Goal: Contribute content: Add original content to the website for others to see

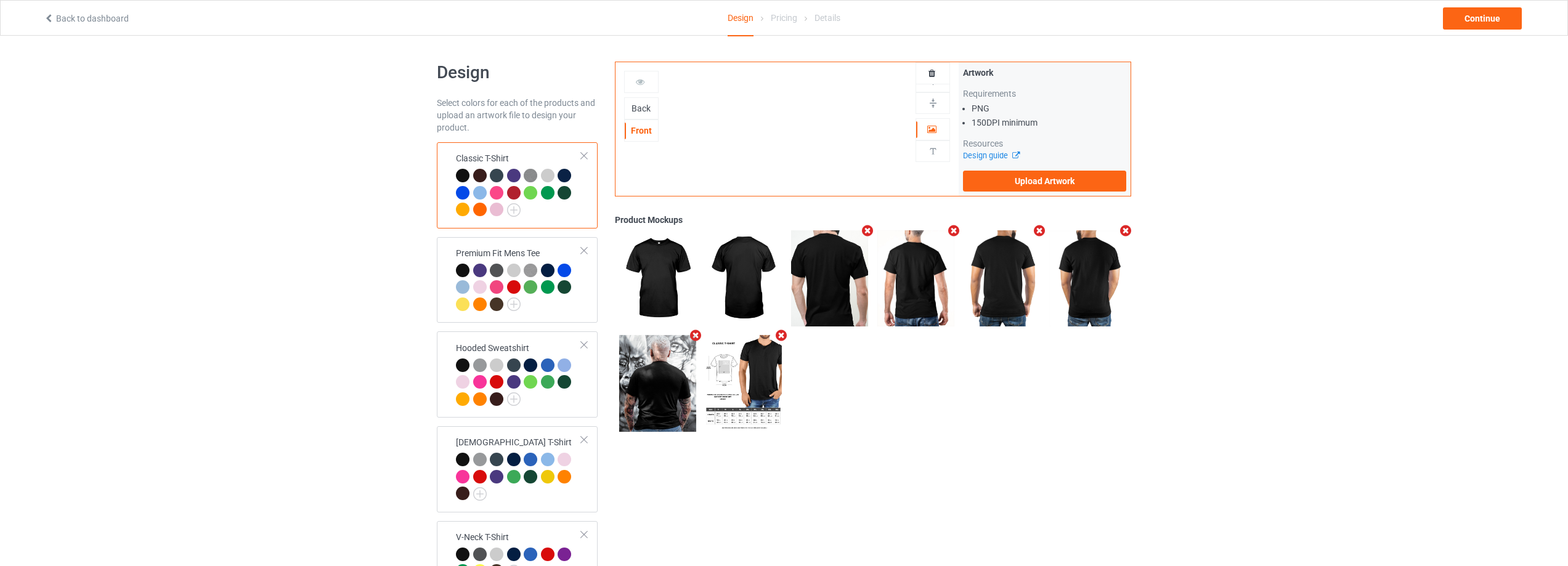
click at [638, 109] on div "Back" at bounding box center [641, 108] width 34 height 12
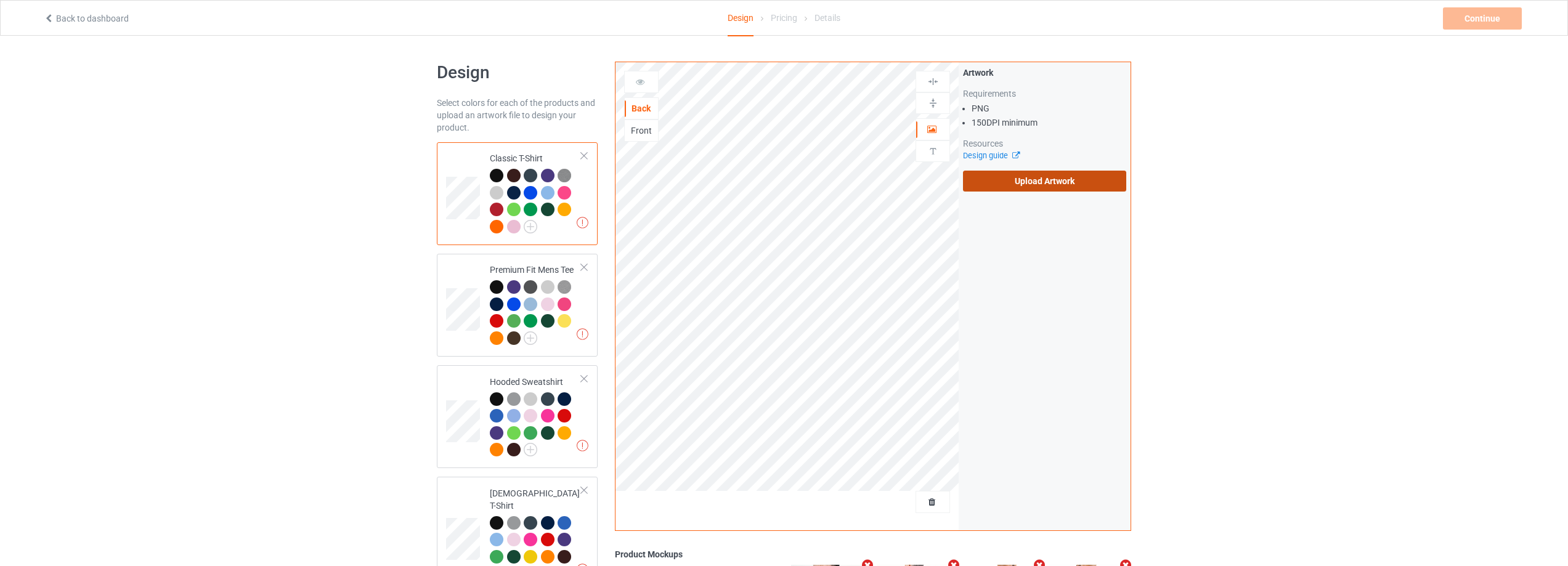
click at [1018, 176] on label "Upload Artwork" at bounding box center [1044, 181] width 163 height 21
click at [0, 0] on input "Upload Artwork" at bounding box center [0, 0] width 0 height 0
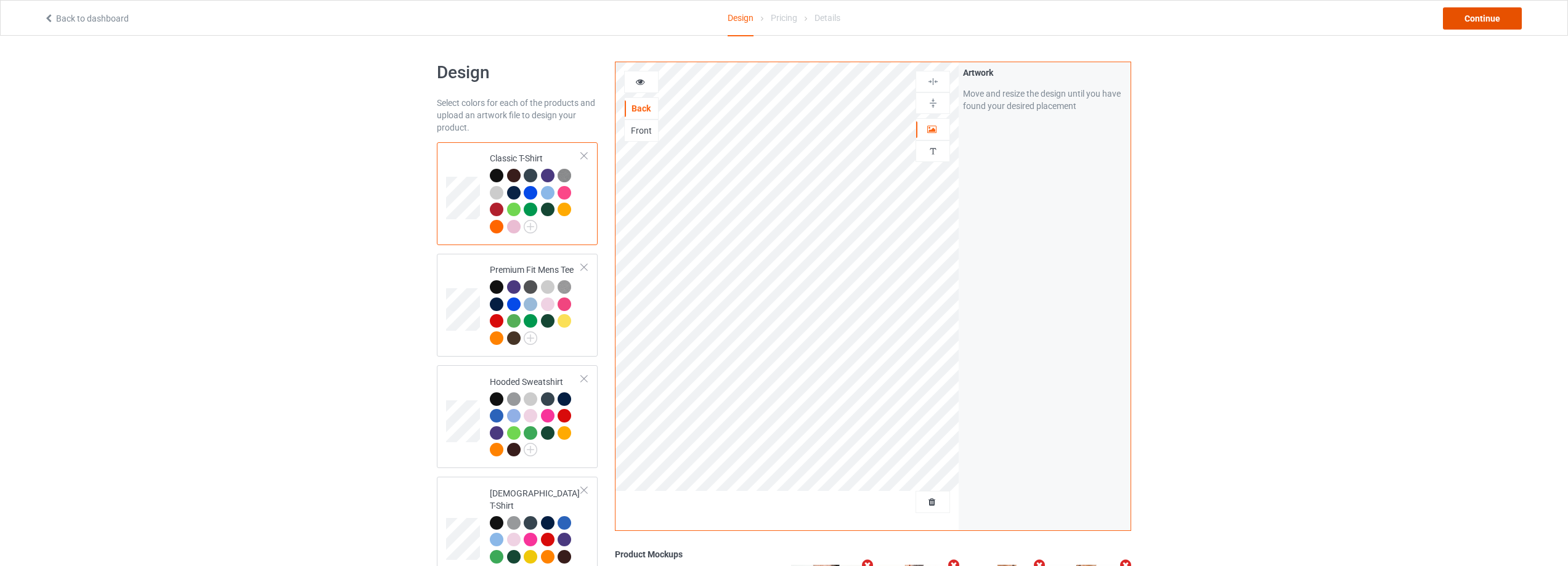
click at [1496, 18] on div "Continue" at bounding box center [1482, 18] width 79 height 22
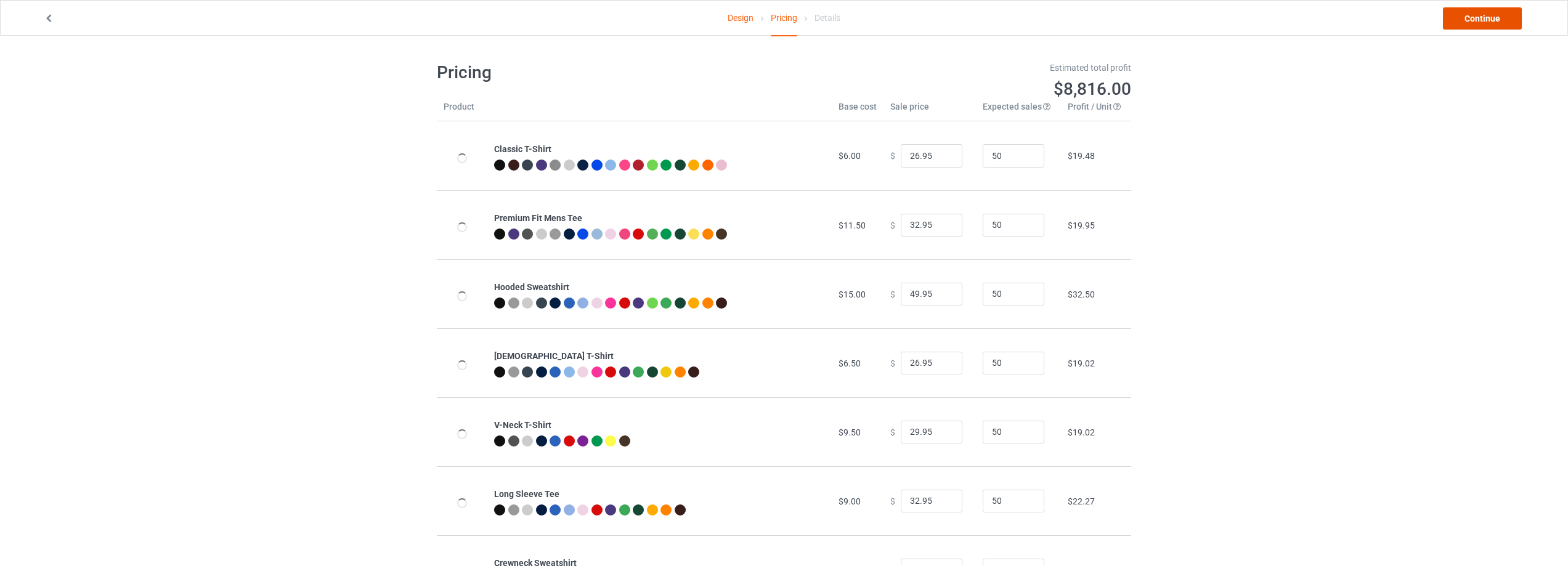
click at [1463, 18] on link "Continue" at bounding box center [1482, 18] width 79 height 22
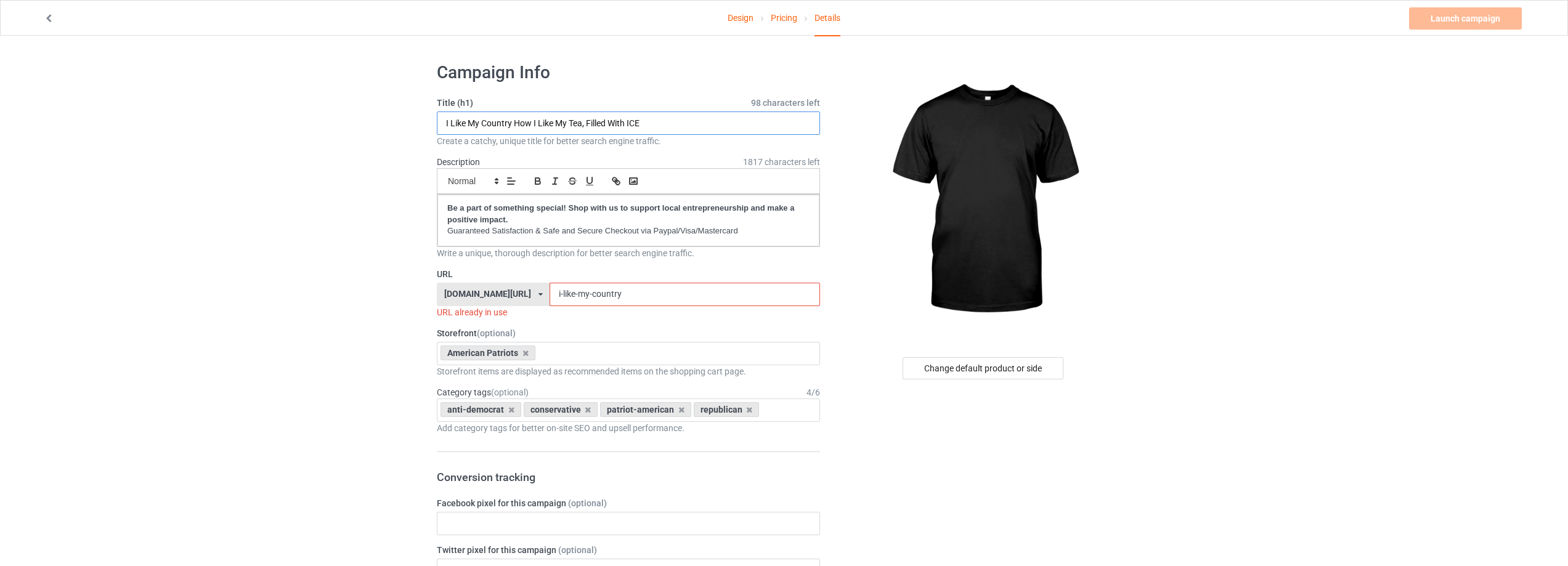
drag, startPoint x: 691, startPoint y: 123, endPoint x: 306, endPoint y: 123, distance: 385.0
paste input "Freedom Isn't Free"
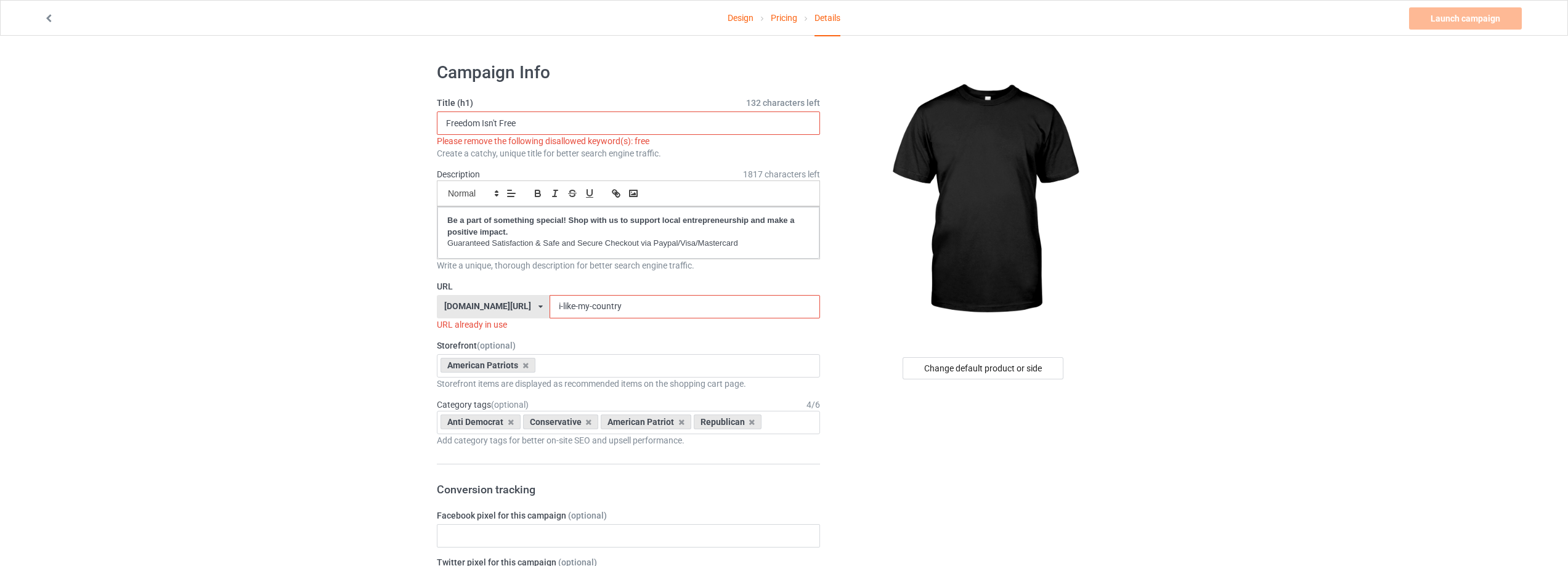
click at [991, 372] on div "Change default product or side" at bounding box center [983, 369] width 161 height 22
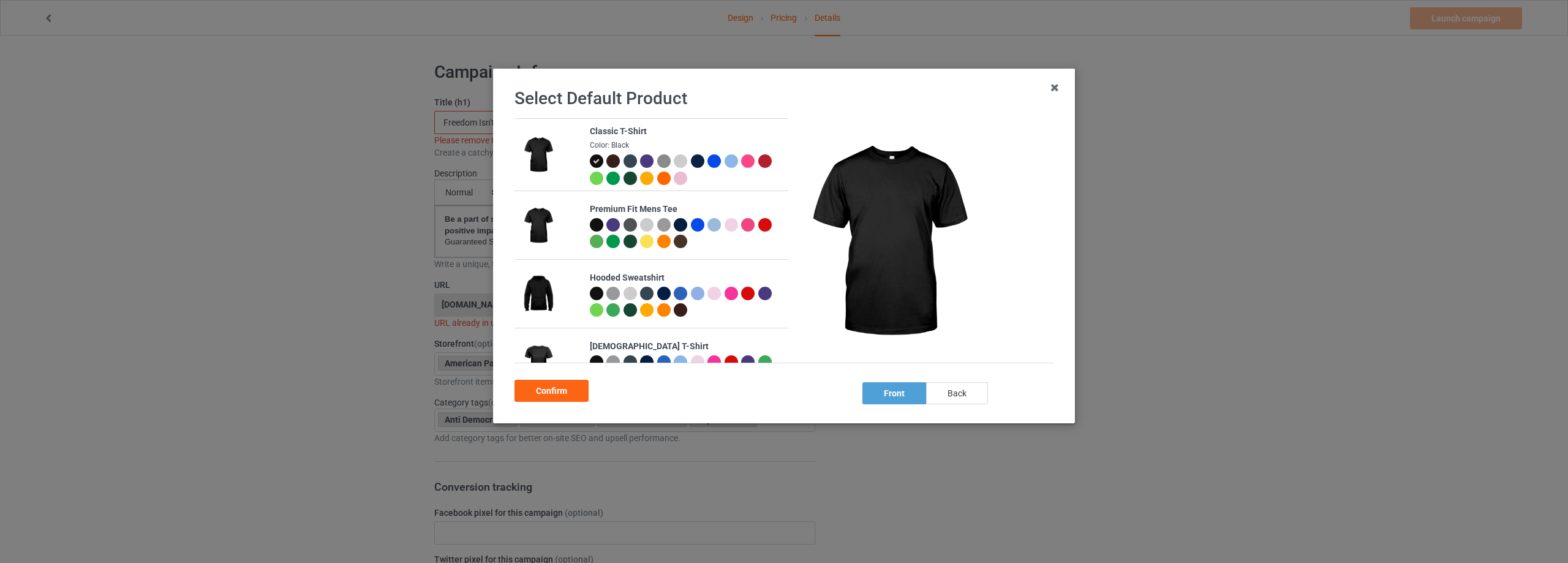
click at [978, 391] on div "back" at bounding box center [957, 394] width 62 height 22
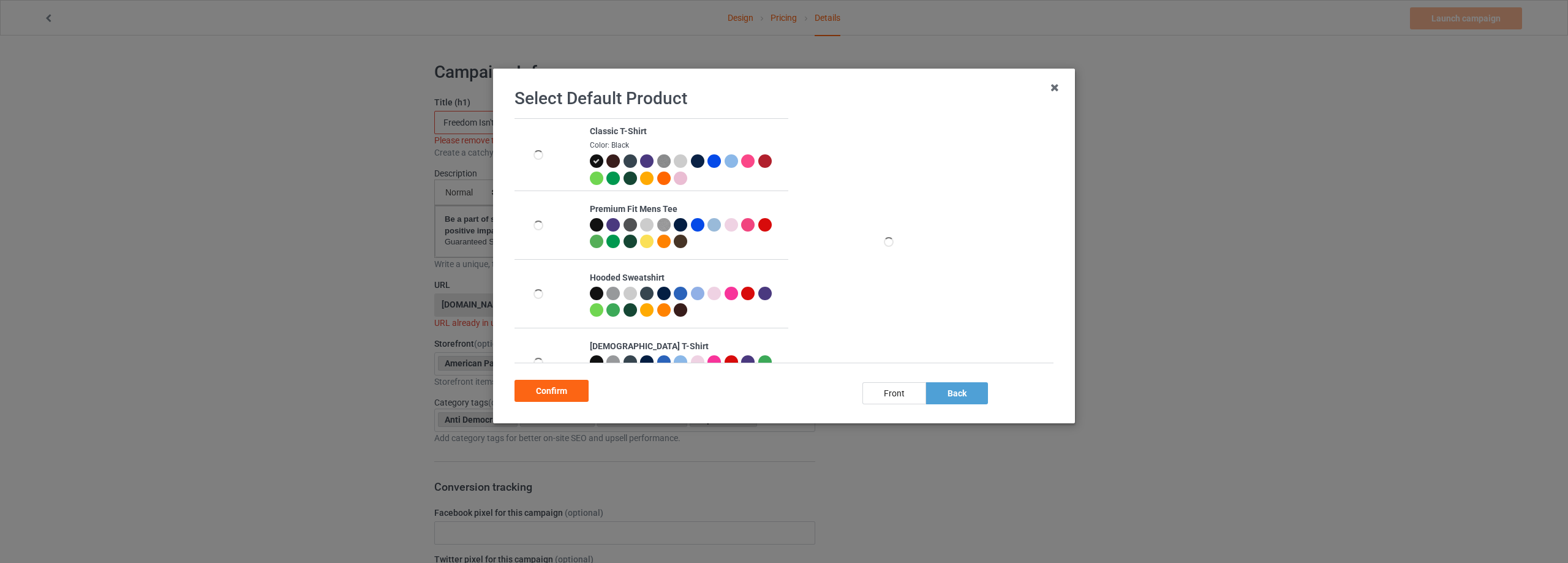
click at [565, 390] on div "Confirm" at bounding box center [551, 391] width 74 height 22
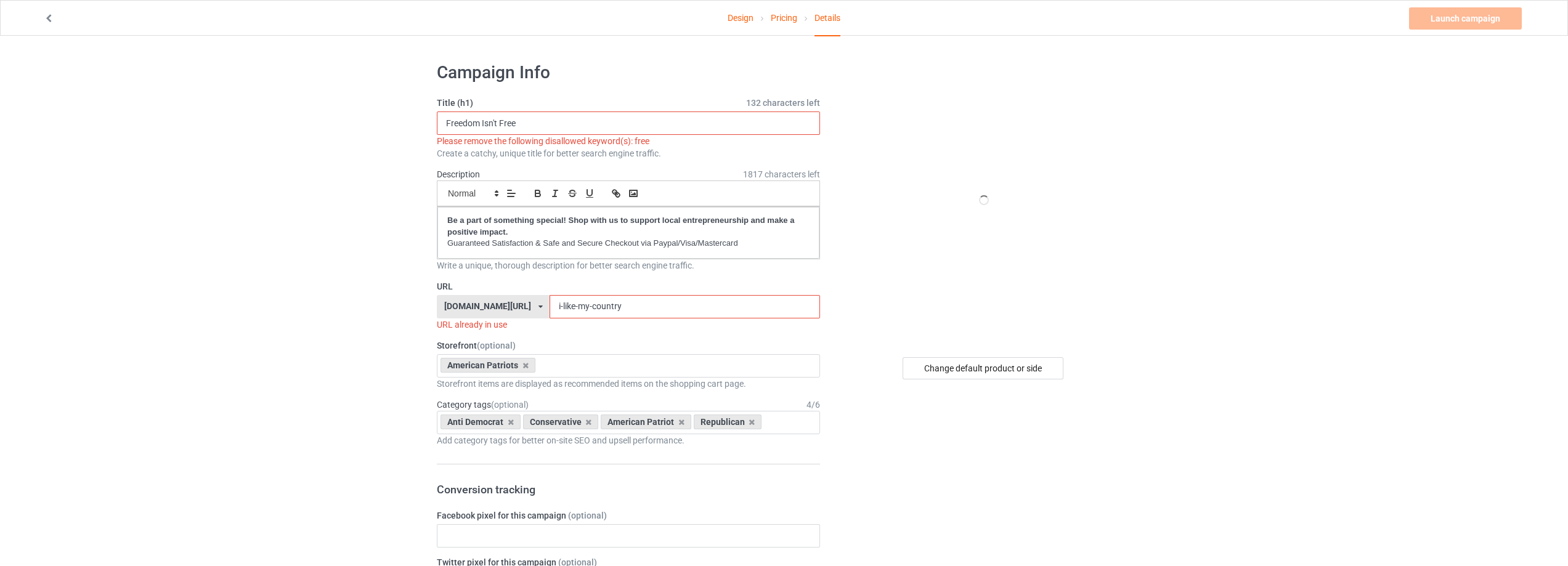
click at [549, 121] on input "Freedom Isn't Free" at bounding box center [628, 122] width 383 height 23
drag, startPoint x: 553, startPoint y: 123, endPoint x: 409, endPoint y: 122, distance: 144.0
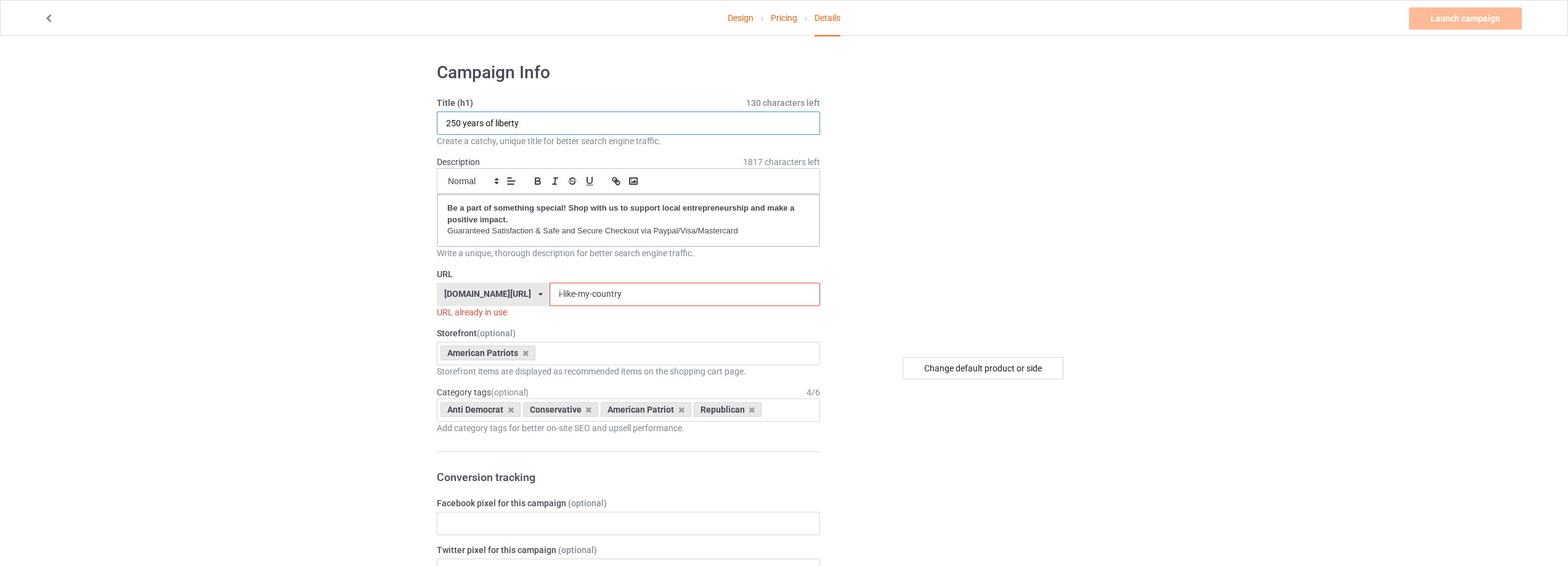
click at [463, 124] on input "250 years of liberty" at bounding box center [628, 122] width 383 height 23
click at [491, 122] on input "250 Years of liberty" at bounding box center [628, 122] width 383 height 23
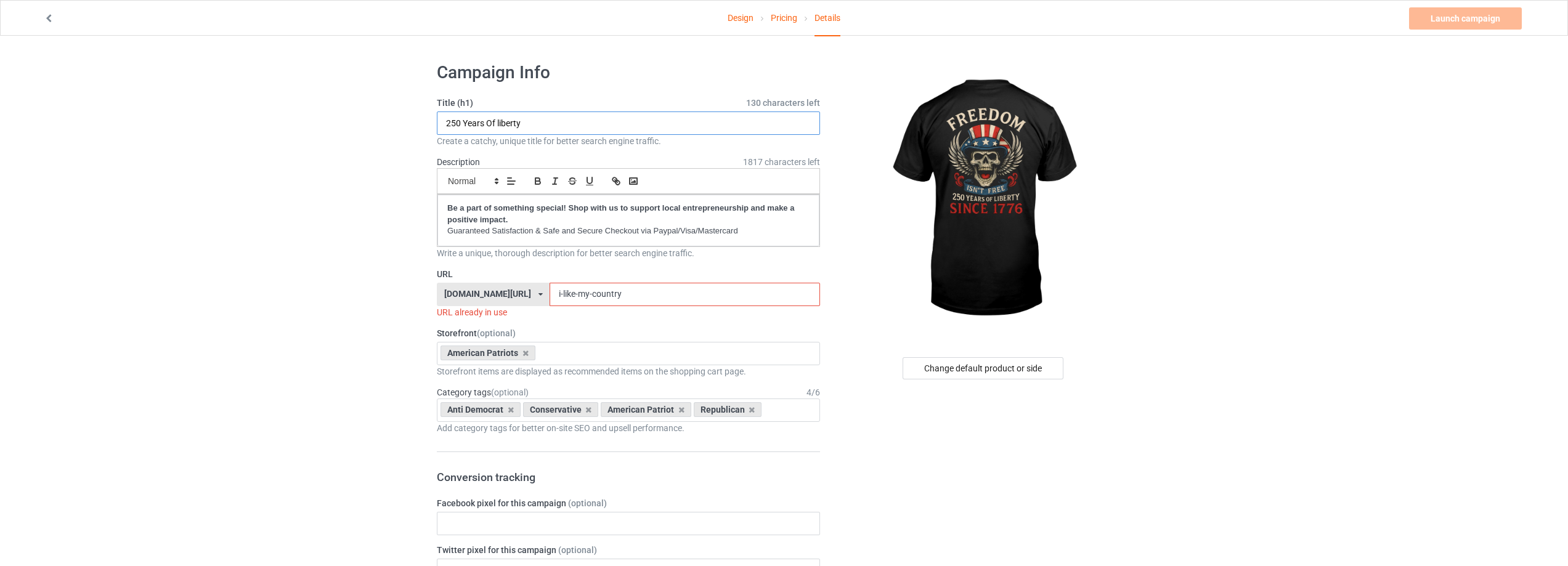
click at [499, 122] on input "250 Years Of liberty" at bounding box center [628, 122] width 383 height 23
type input "250 Years Of Liberty"
drag, startPoint x: 624, startPoint y: 299, endPoint x: 417, endPoint y: 298, distance: 207.0
click at [444, 299] on div "[DOMAIN_NAME][URL] [DOMAIN_NAME][URL] [DOMAIN_NAME][URL] [DOMAIN_NAME][URL] [DO…" at bounding box center [628, 294] width 383 height 23
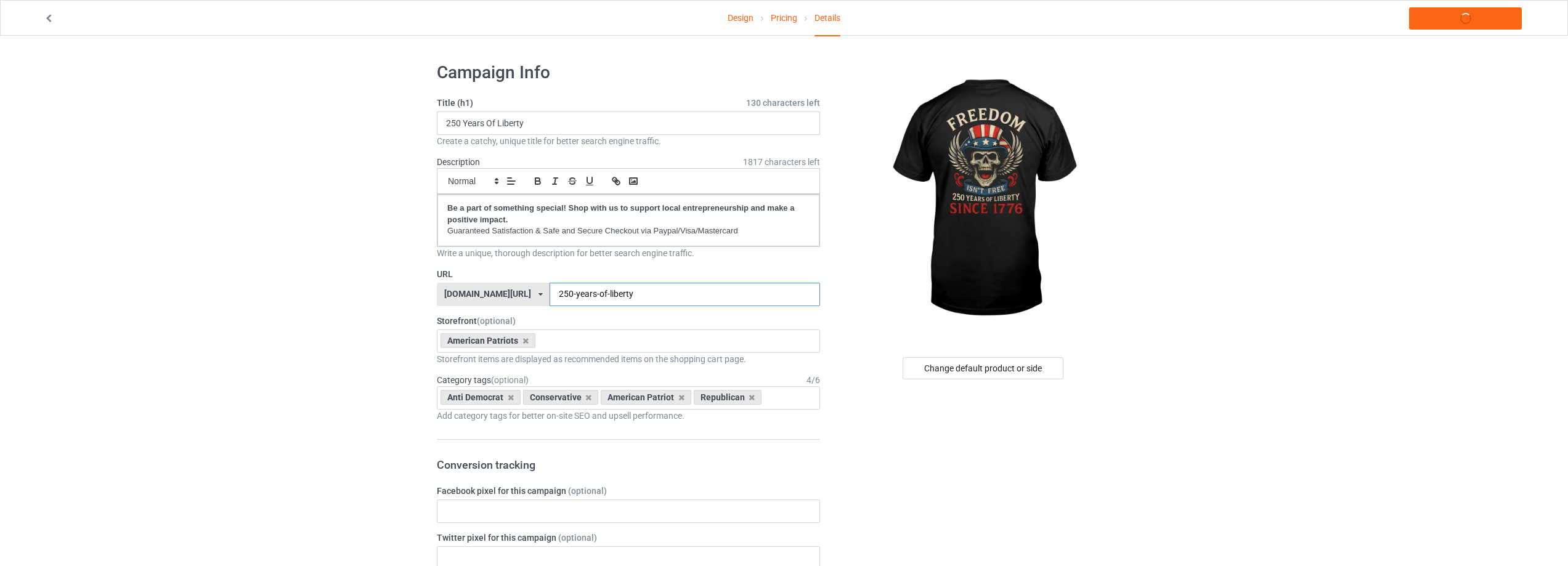
type input "250-years-of-liberty"
click at [1444, 13] on link "Launch campaign" at bounding box center [1465, 18] width 113 height 22
